Goal: Use online tool/utility: Utilize a website feature to perform a specific function

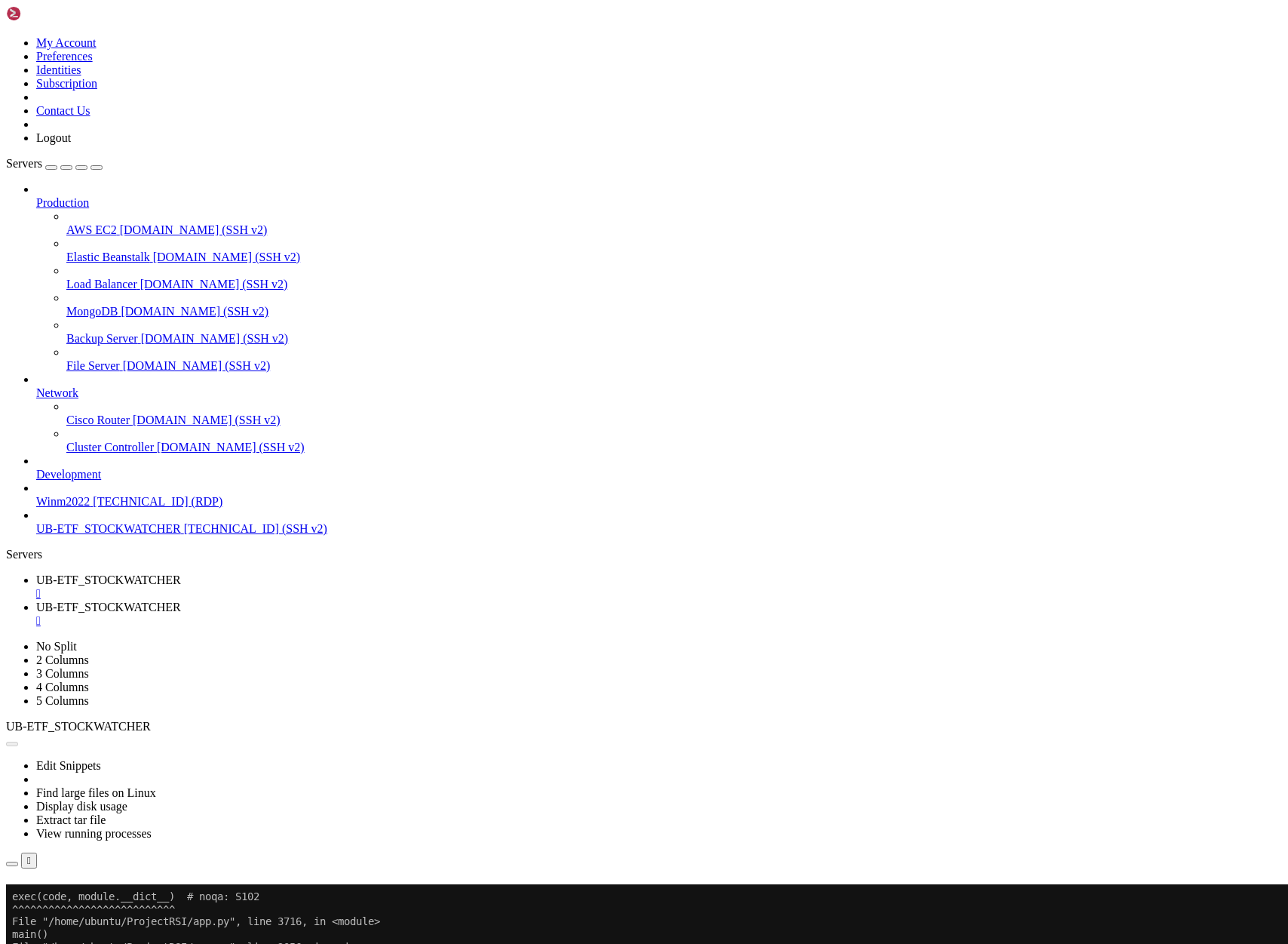
scroll to position [13243, 0]
click at [67, 898] on button "Reconnect" at bounding box center [36, 906] width 60 height 16
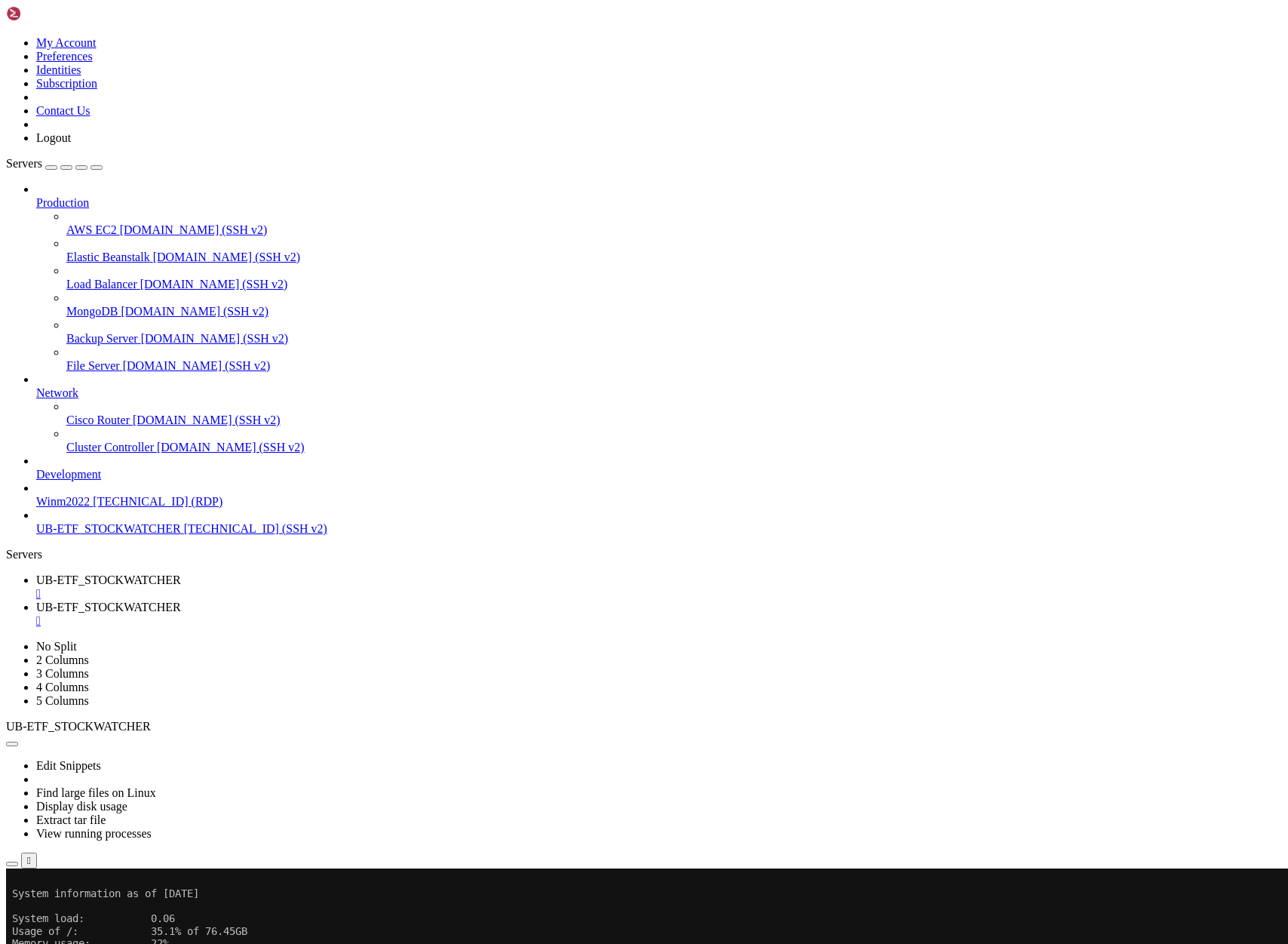
scroll to position [13317, 0]
click at [12, 864] on icon "button" at bounding box center [12, 864] width 0 height 0
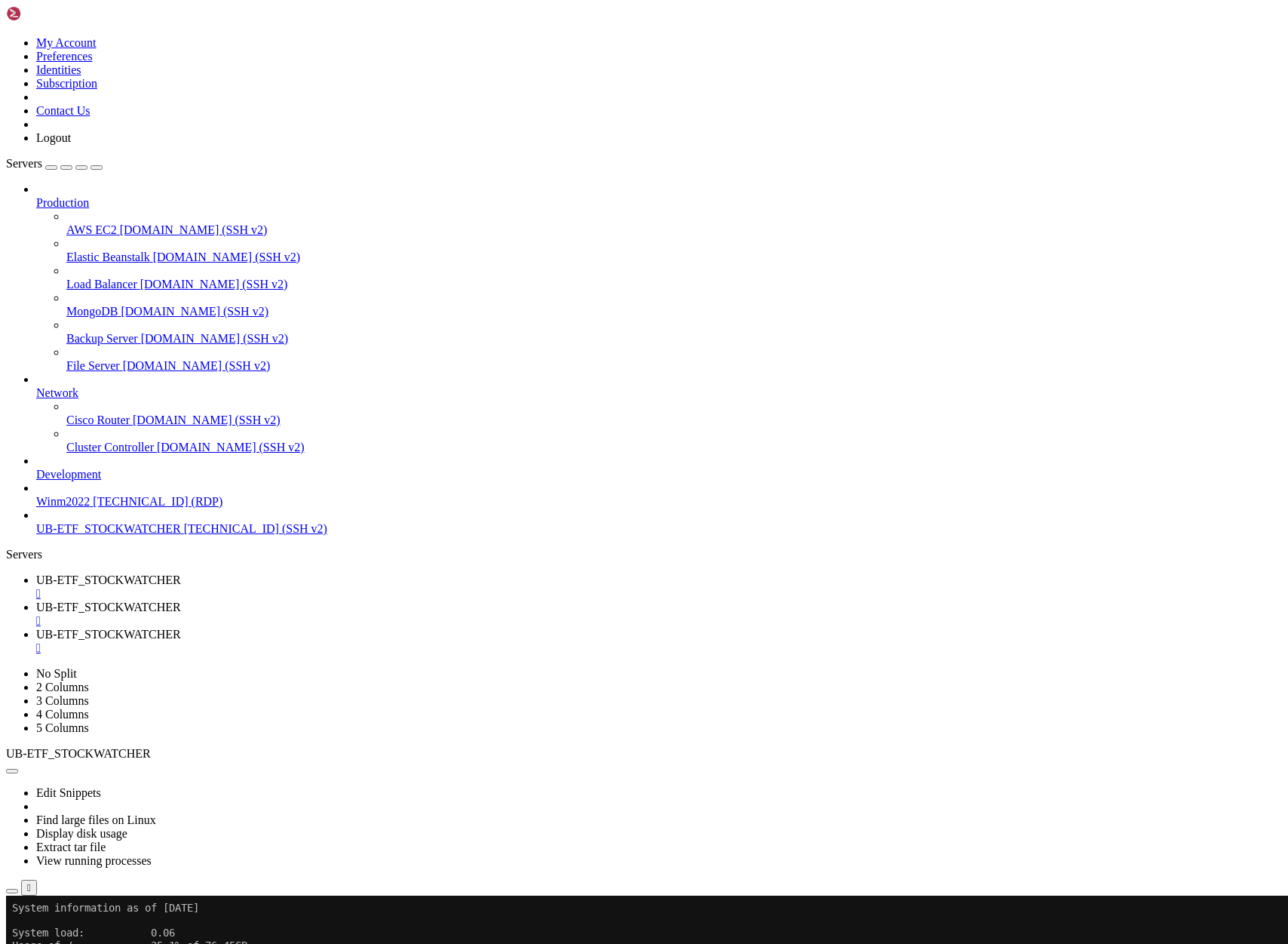
scroll to position [476, 0]
type input "/home/ubuntu/ProjectIND"
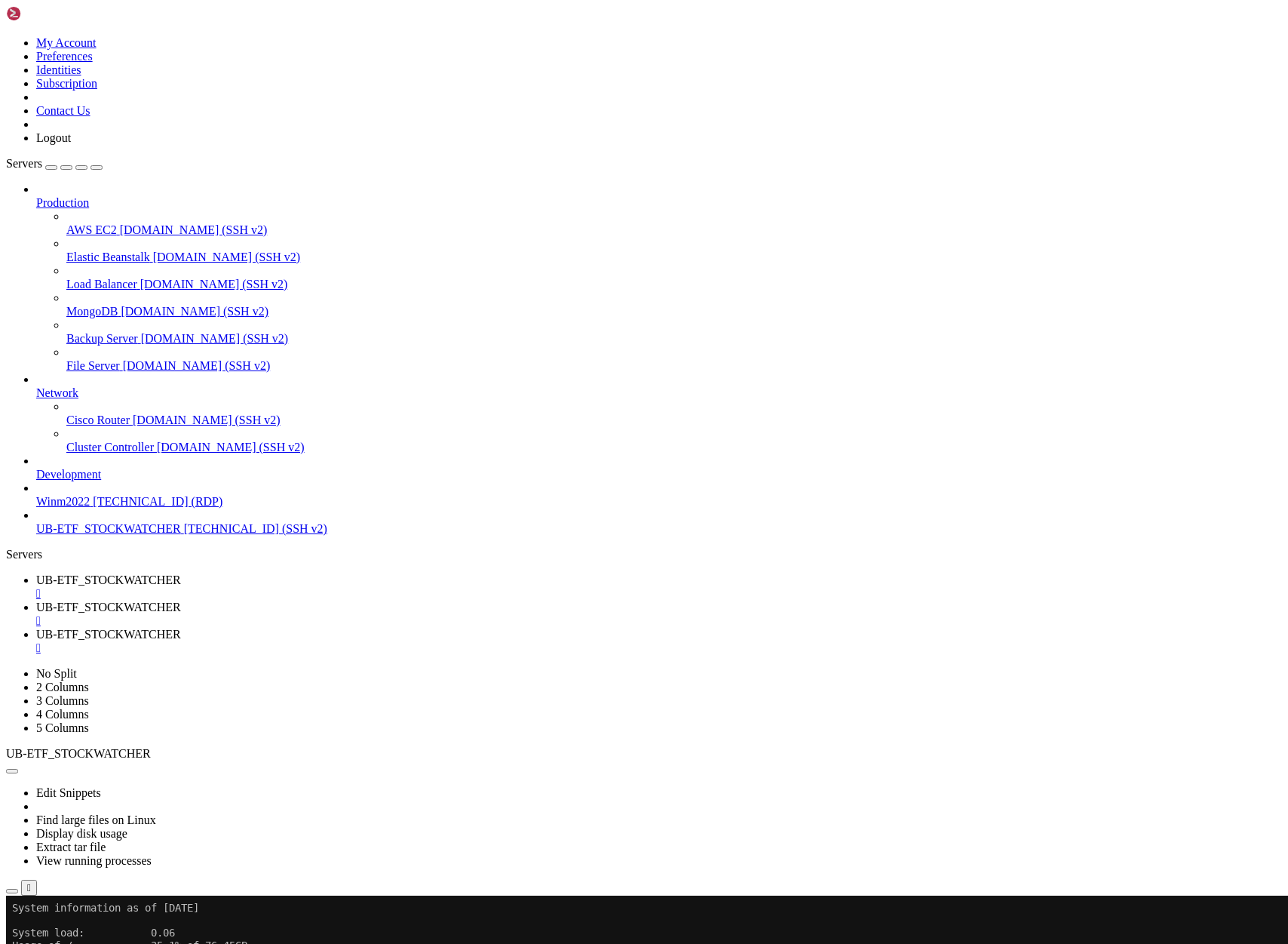
click at [181, 574] on span "UB-ETF_STOCKWATCHER" at bounding box center [108, 580] width 145 height 13
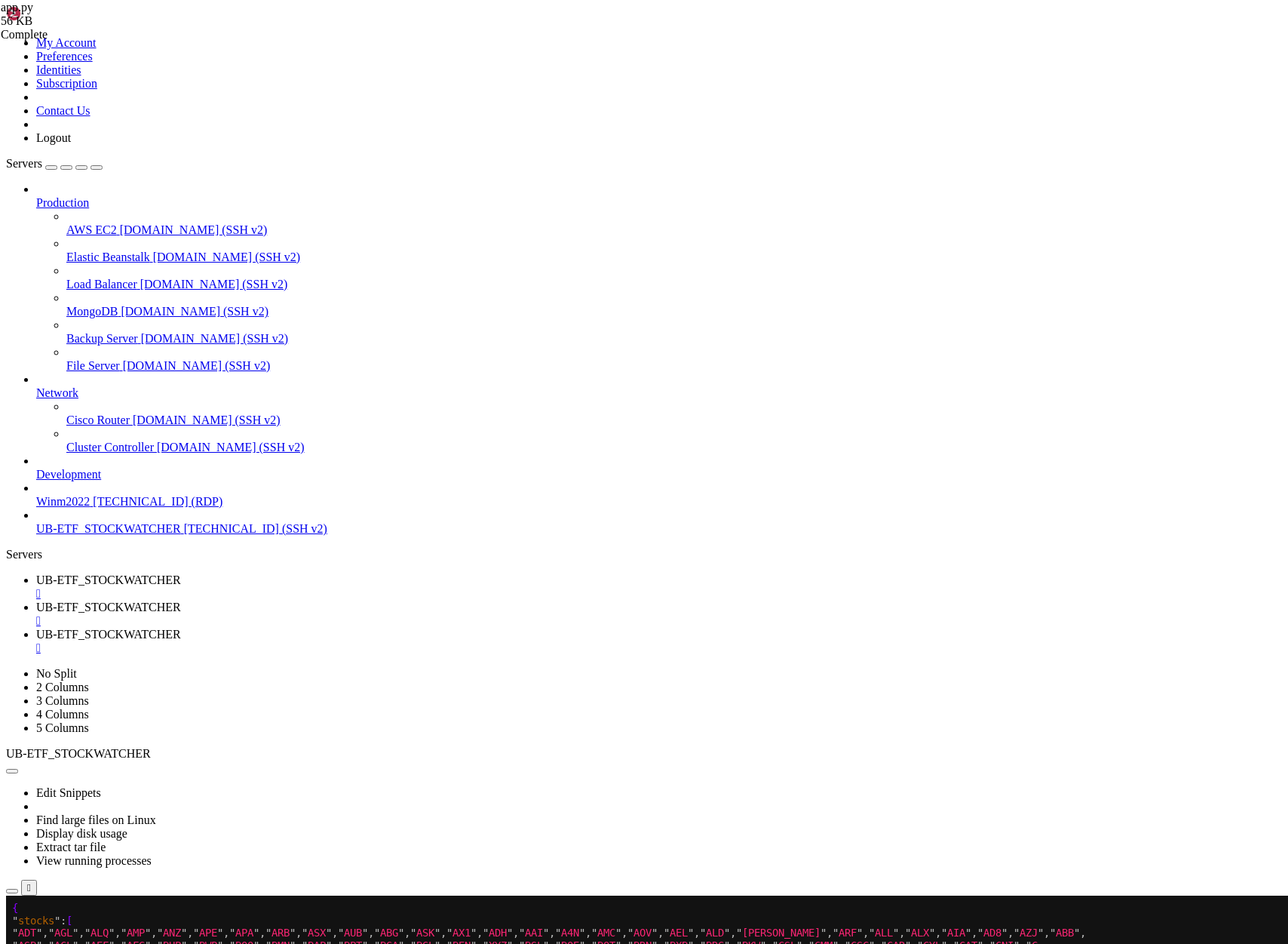
scroll to position [13506, 0]
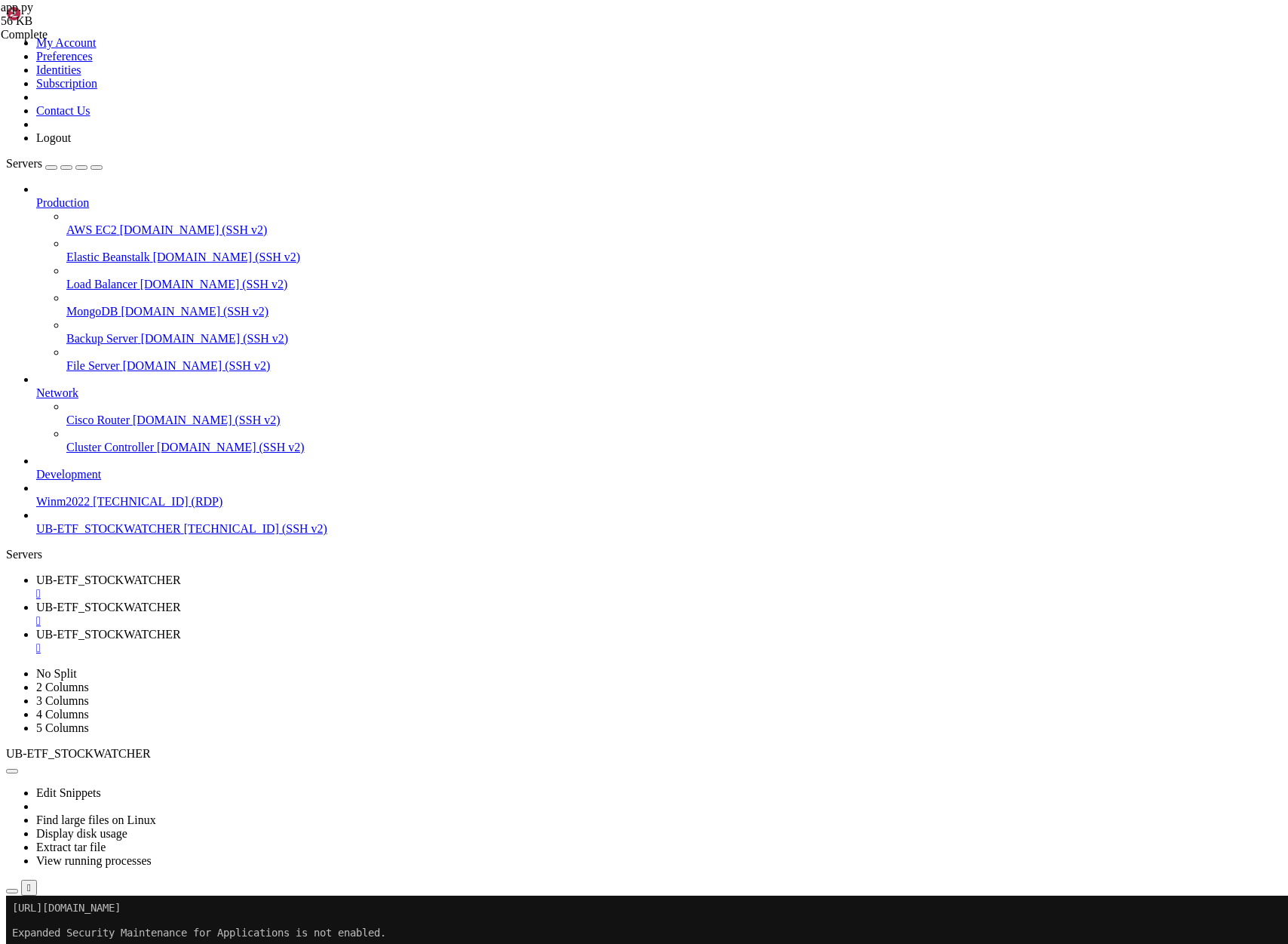
scroll to position [13619, 0]
drag, startPoint x: 434, startPoint y: 1722, endPoint x: 11, endPoint y: 1650, distance: 429.1
click at [67, 938] on button "Reconnect" at bounding box center [36, 946] width 60 height 16
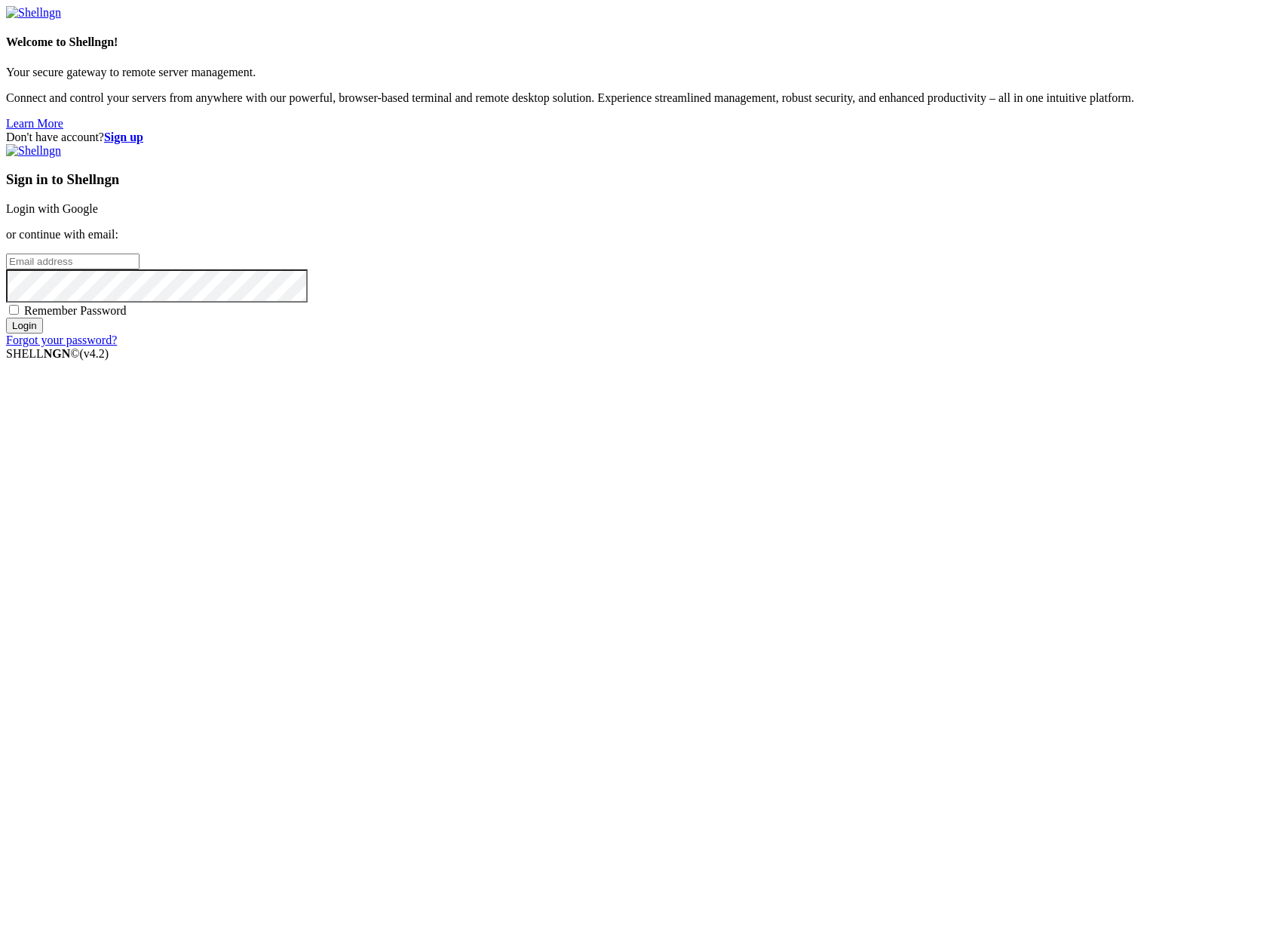
click at [140, 269] on input "email" at bounding box center [73, 262] width 133 height 16
type input "claude.berlouis@gmail.com"
click at [6, 317] on input "Login" at bounding box center [25, 325] width 37 height 16
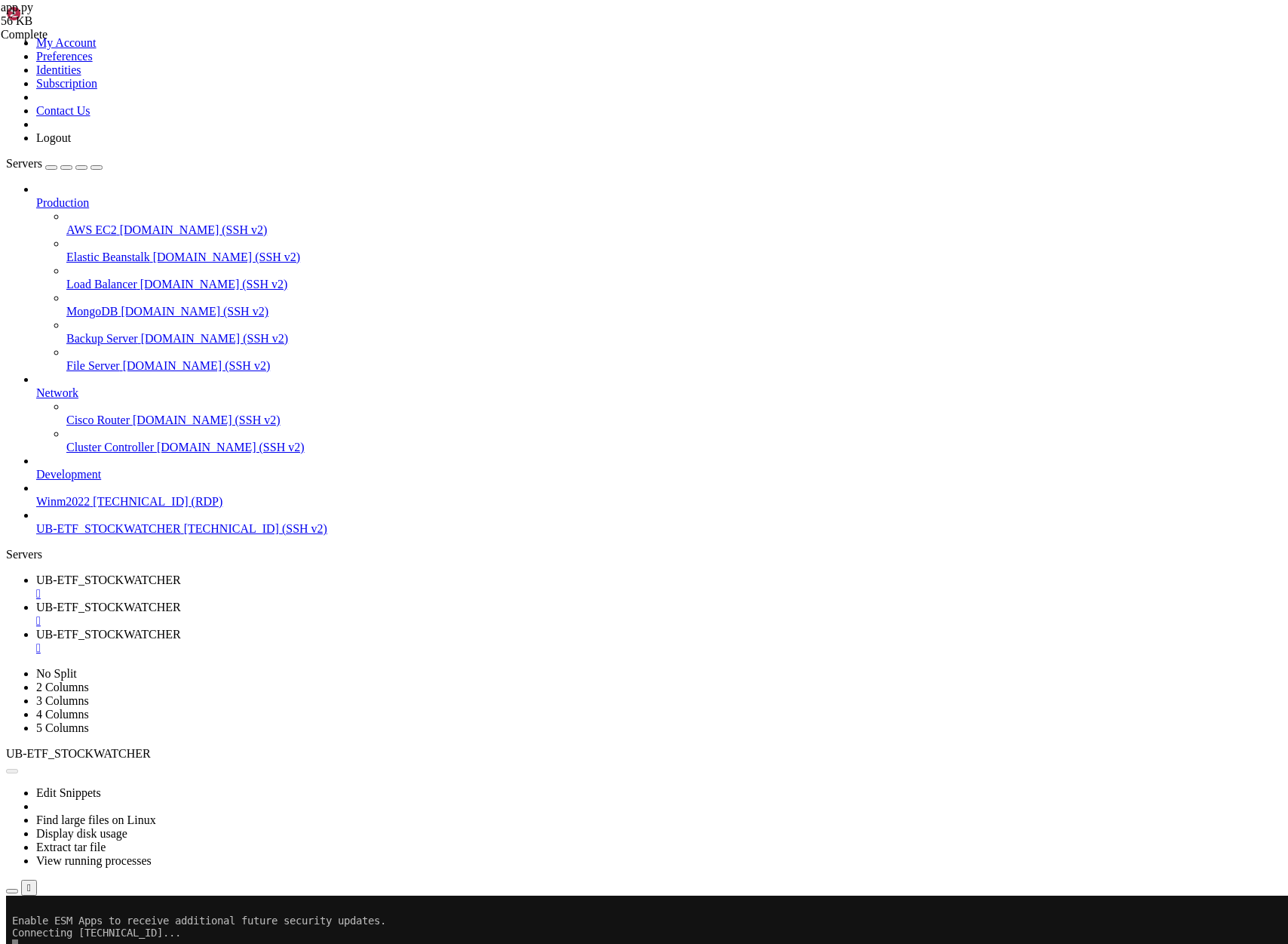
scroll to position [13594, 0]
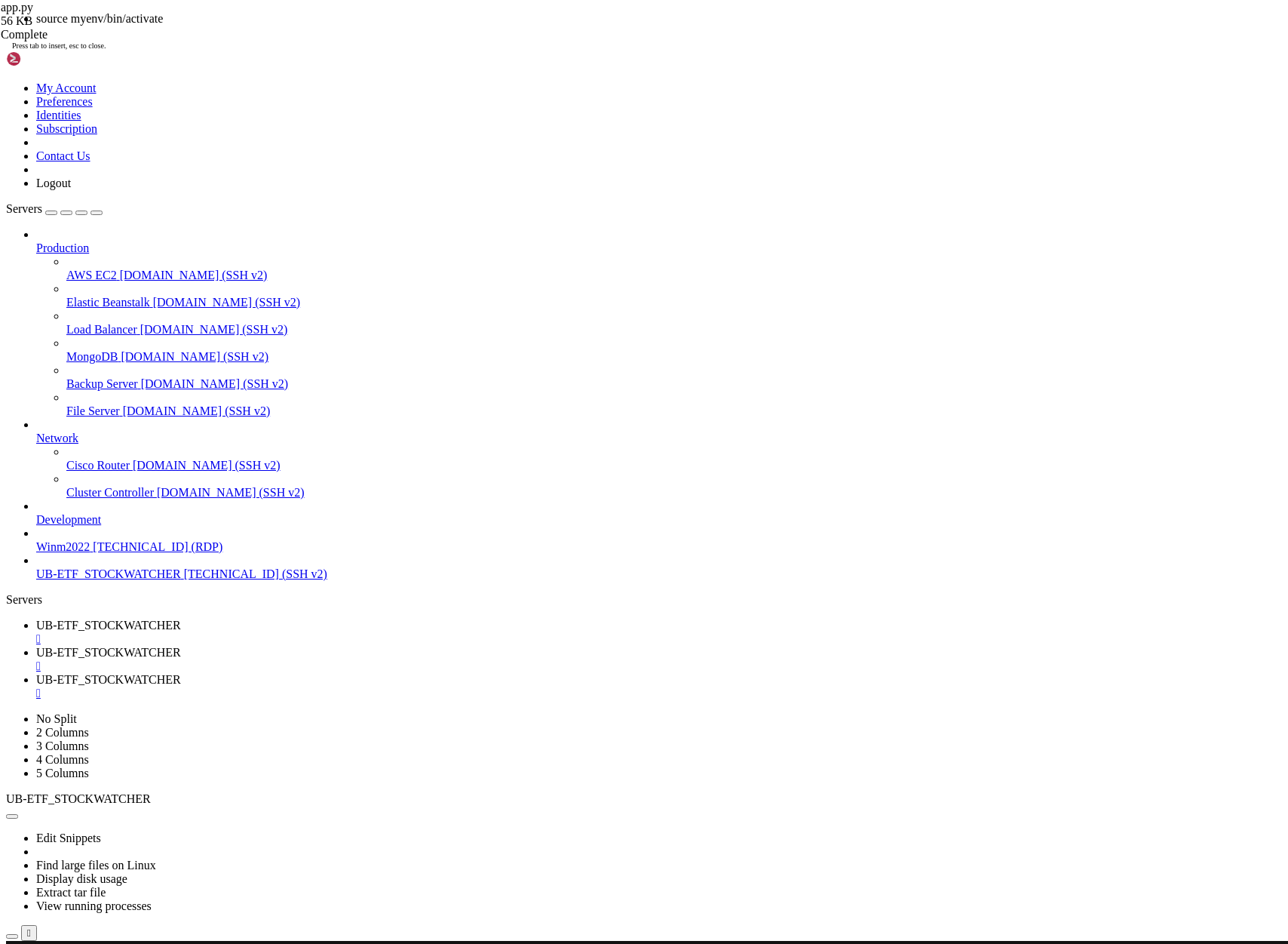
drag, startPoint x: 581, startPoint y: 585, endPoint x: 417, endPoint y: 492, distance: 188.5
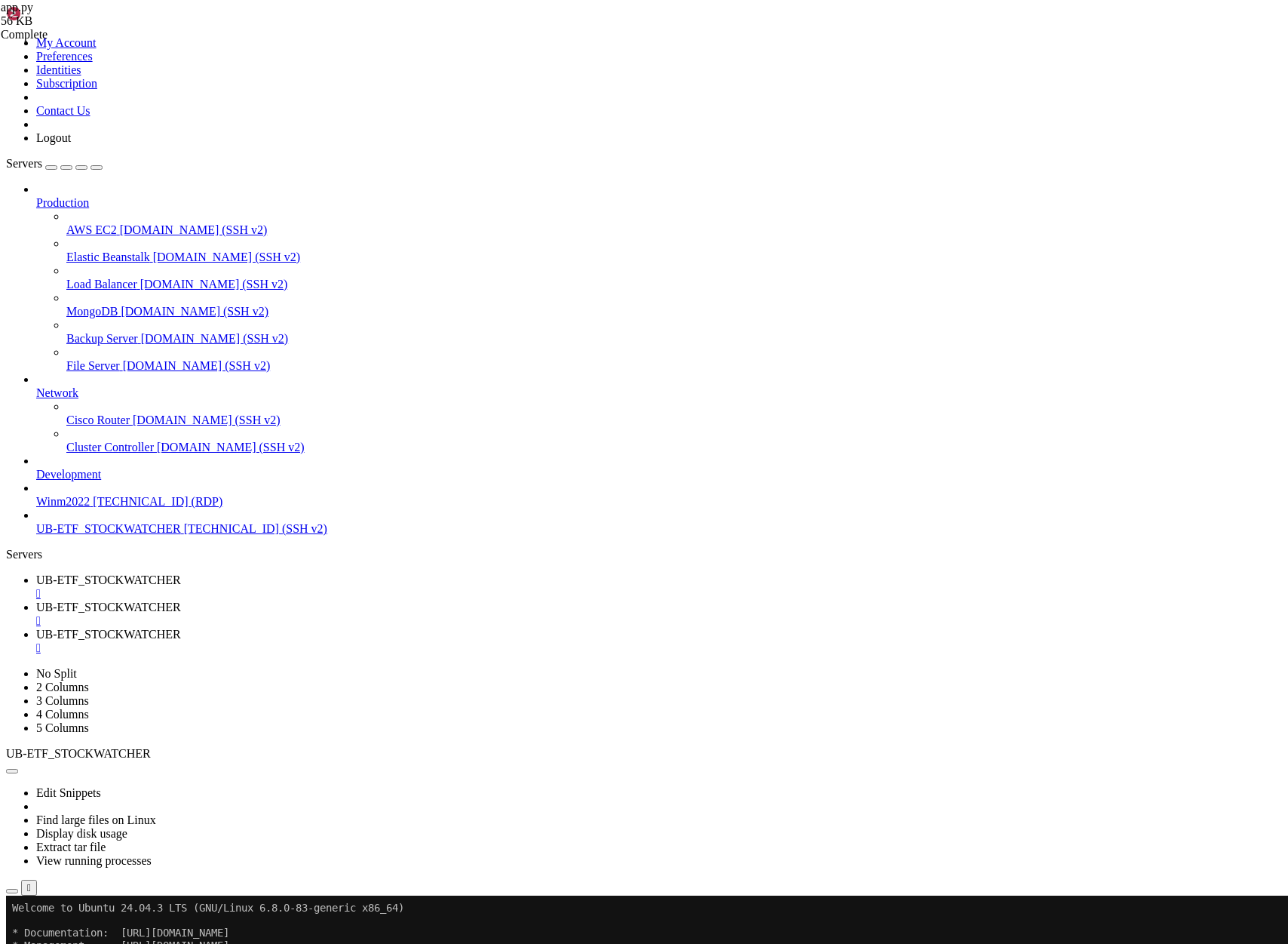
drag, startPoint x: 403, startPoint y: 596, endPoint x: 269, endPoint y: 582, distance: 134.7
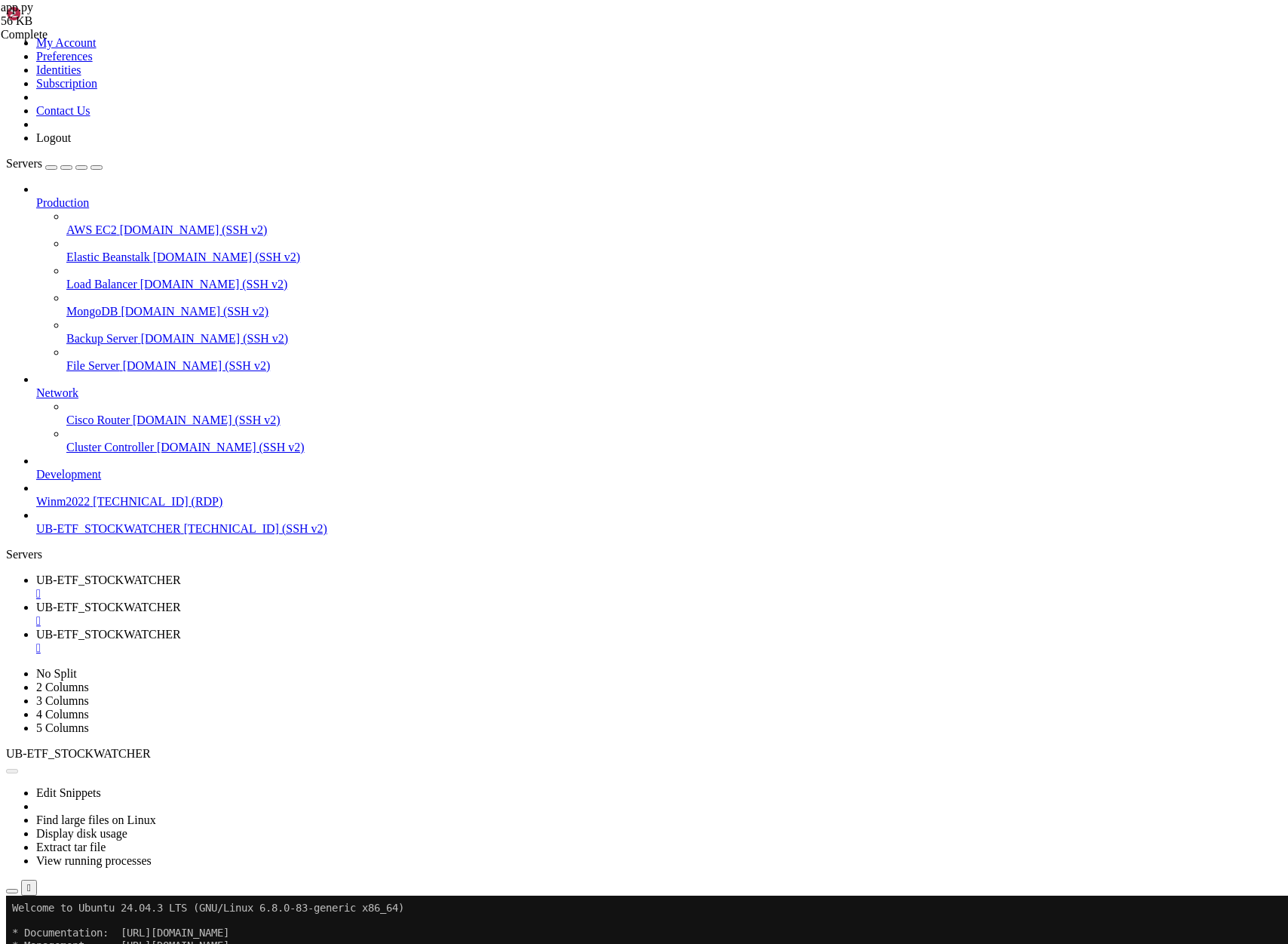
drag, startPoint x: 296, startPoint y: 598, endPoint x: 284, endPoint y: 595, distance: 12.4
drag, startPoint x: 138, startPoint y: 1935, endPoint x: 12, endPoint y: 1547, distance: 407.9
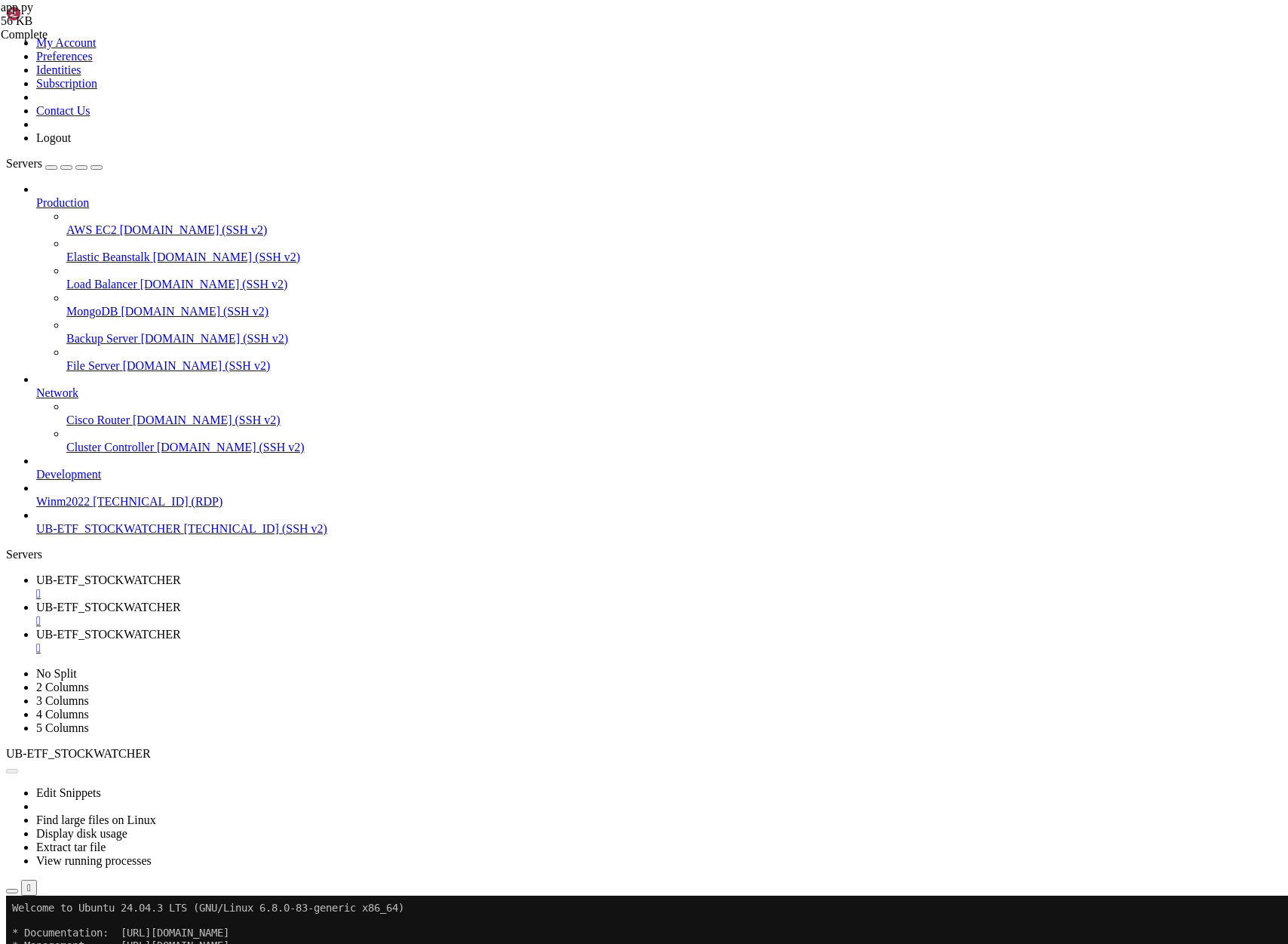
drag, startPoint x: 719, startPoint y: 1861, endPoint x: 12, endPoint y: 1185, distance: 978.2
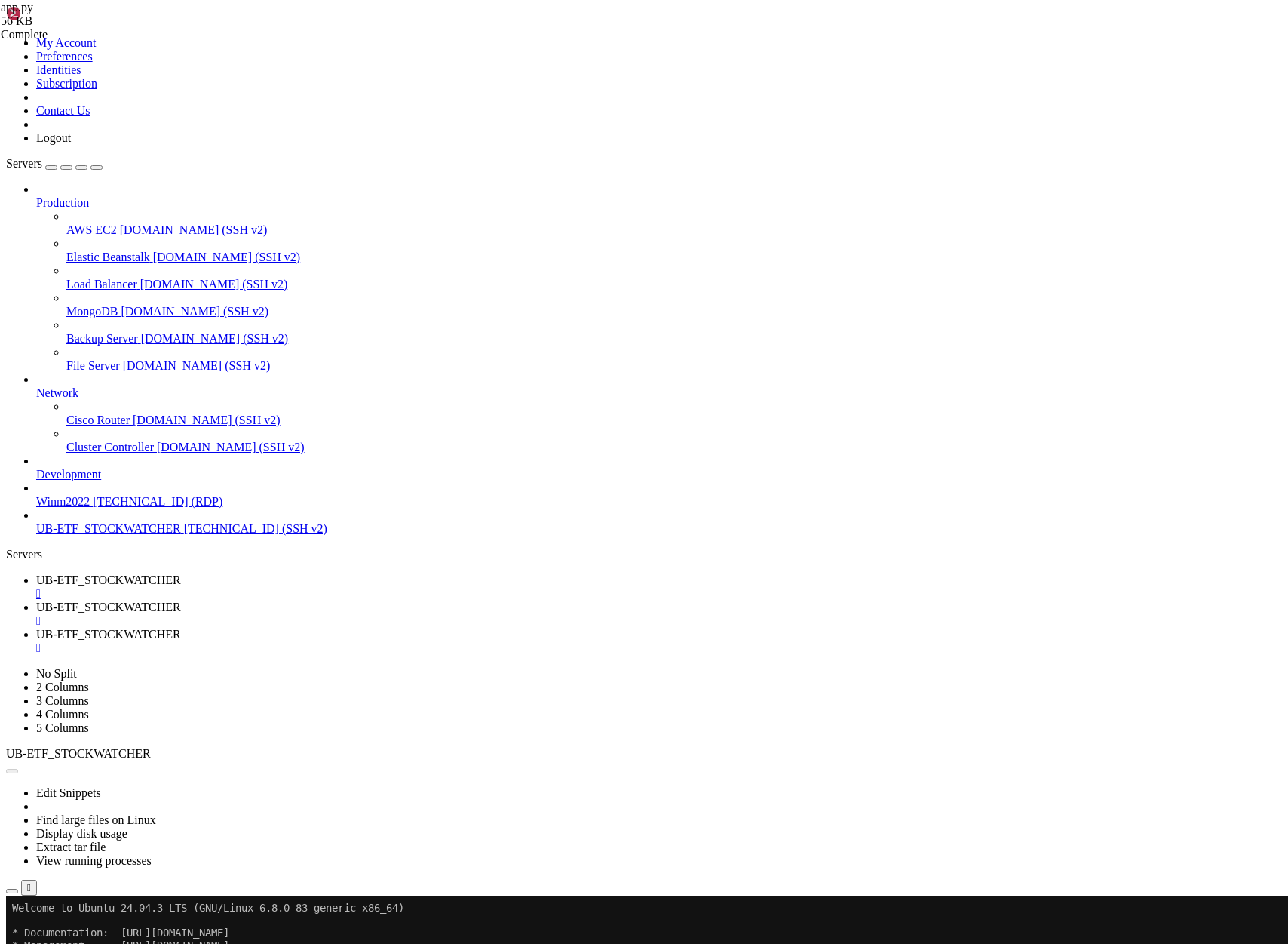
scroll to position [6062, 0]
drag, startPoint x: 527, startPoint y: 1861, endPoint x: 16, endPoint y: 1286, distance: 769.3
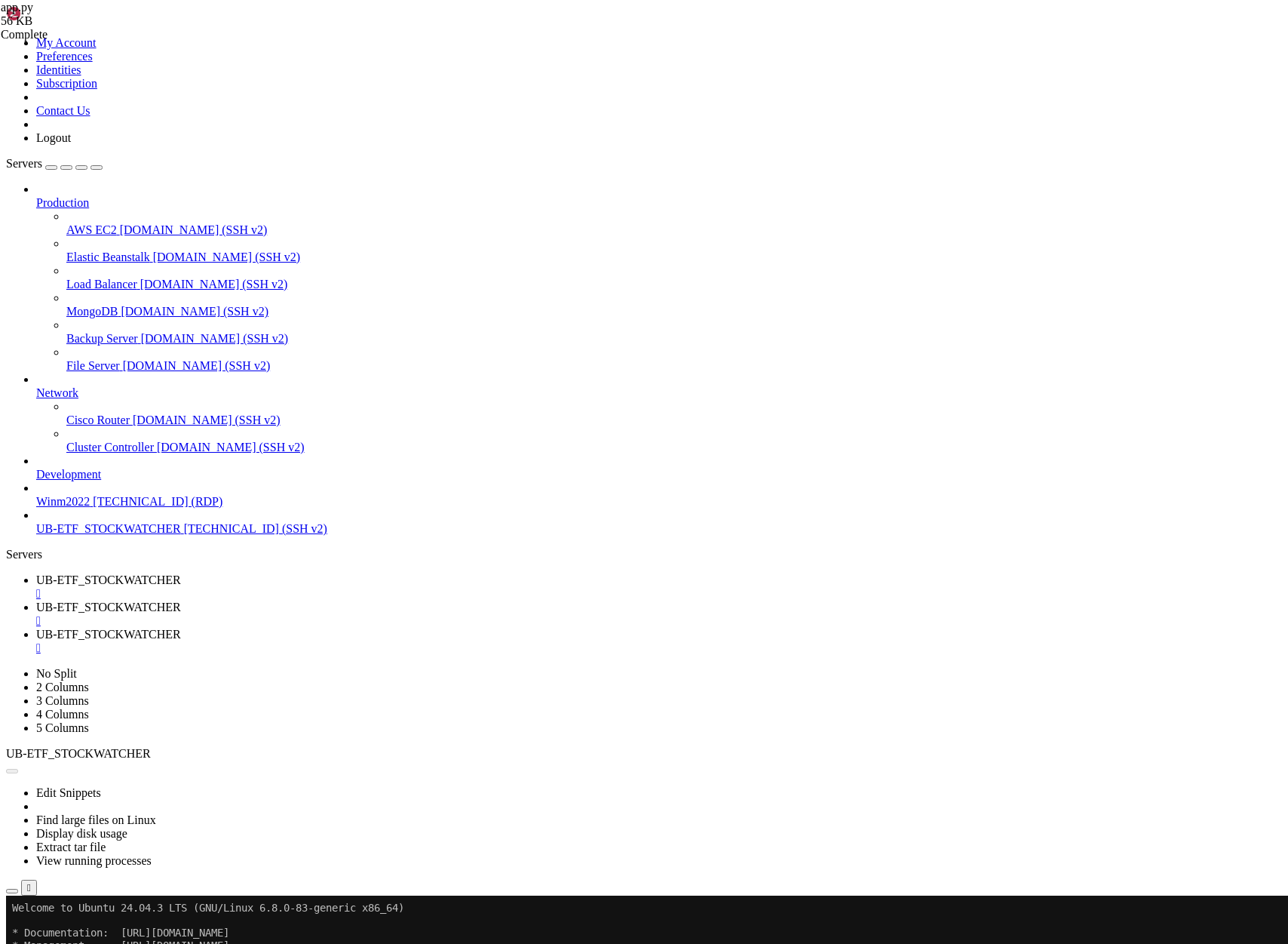
scroll to position [6171, 0]
drag, startPoint x: 663, startPoint y: 1890, endPoint x: 11, endPoint y: 1173, distance: 969.1
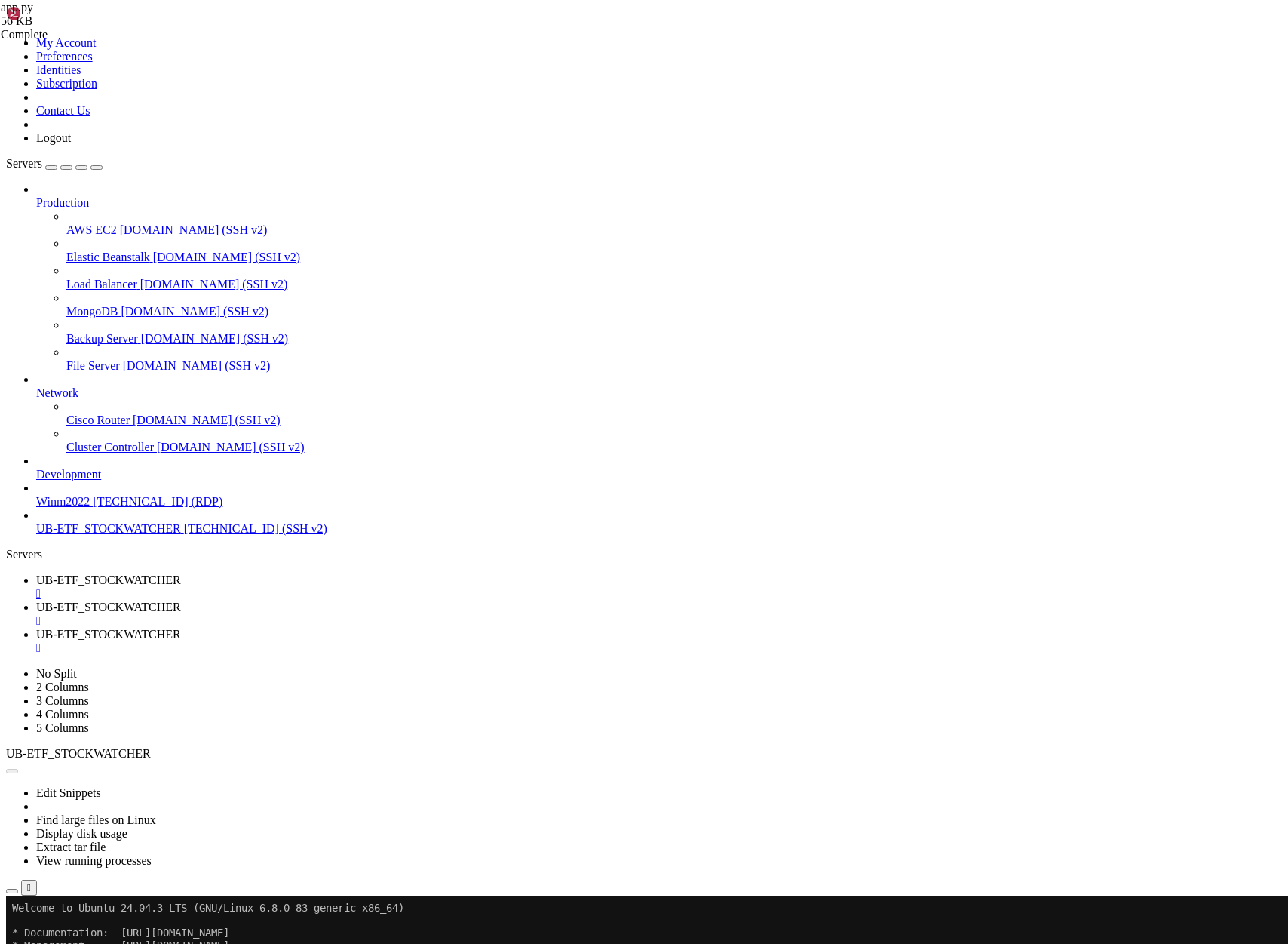
scroll to position [6226, 0]
drag, startPoint x: 185, startPoint y: 1772, endPoint x: 676, endPoint y: 1768, distance: 491.0
drag, startPoint x: 80, startPoint y: 1770, endPoint x: 627, endPoint y: 1930, distance: 569.9
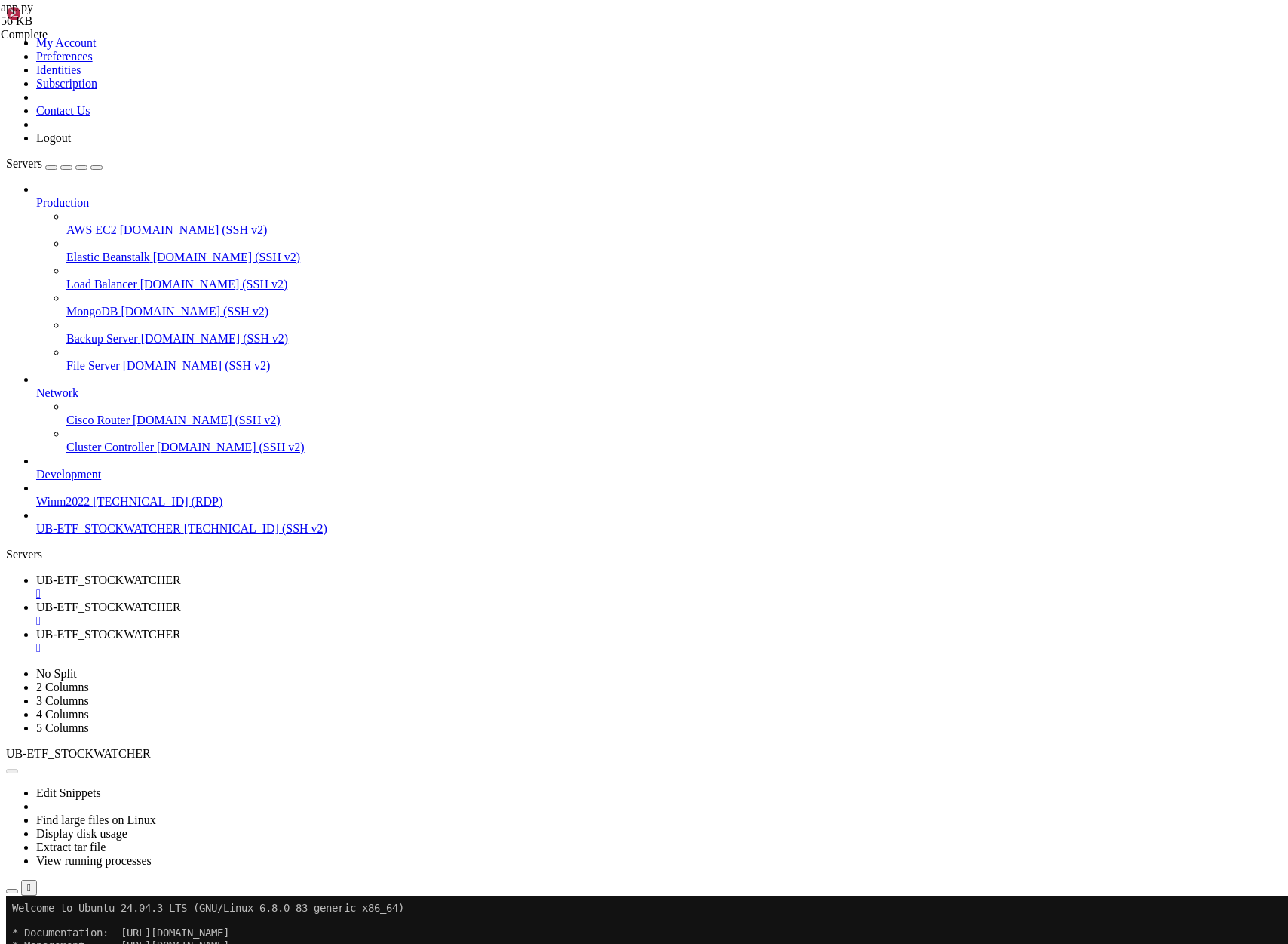
drag, startPoint x: 49, startPoint y: 1633, endPoint x: 170, endPoint y: 1637, distance: 121.1
